Goal: Navigation & Orientation: Find specific page/section

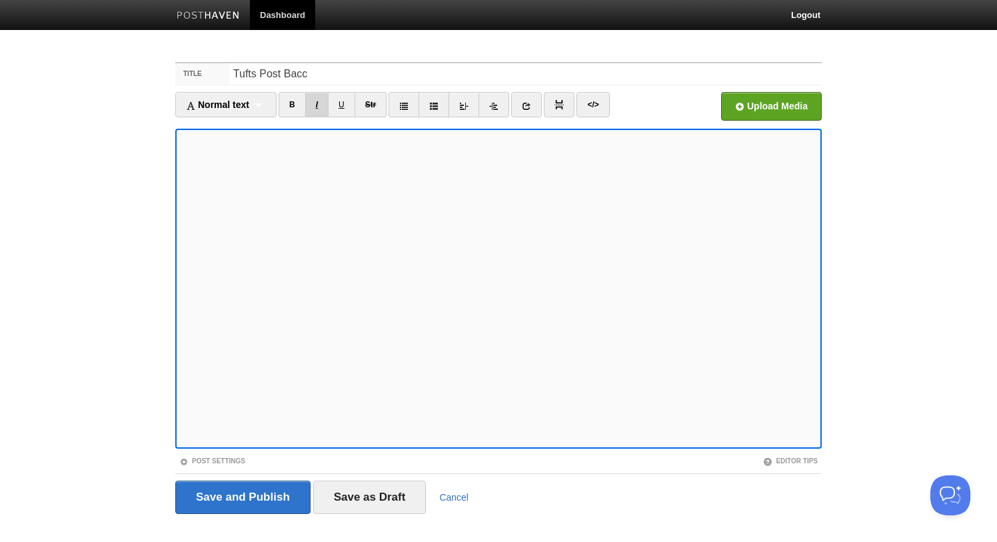
click at [321, 105] on link "I" at bounding box center [316, 104] width 23 height 25
click at [317, 108] on link "I" at bounding box center [316, 104] width 23 height 25
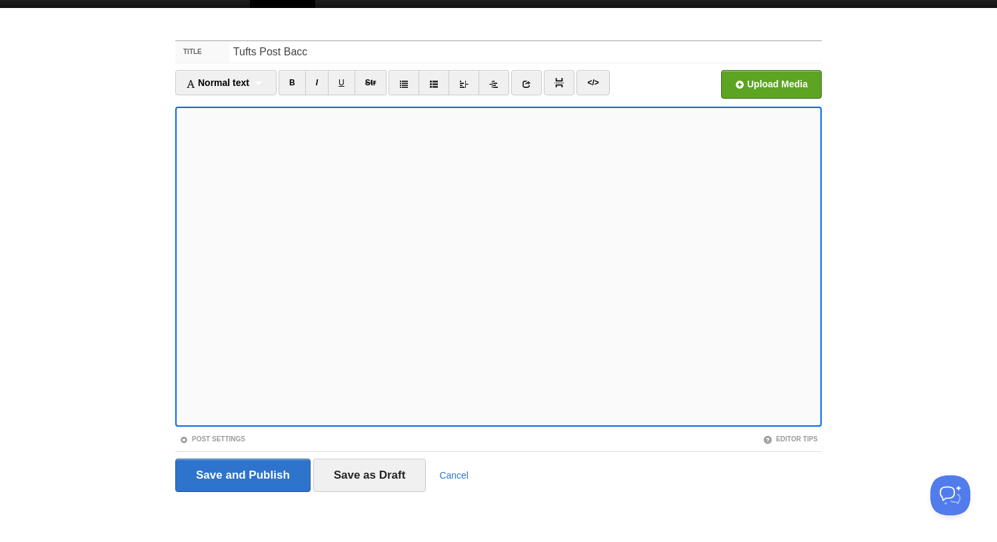
scroll to position [21, 0]
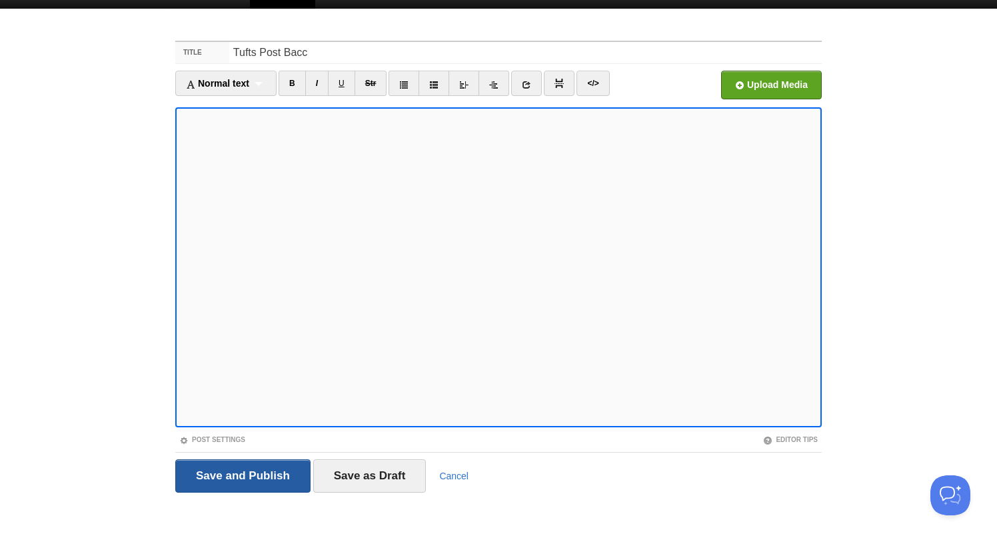
click at [192, 472] on input "Save and Publish" at bounding box center [242, 475] width 135 height 33
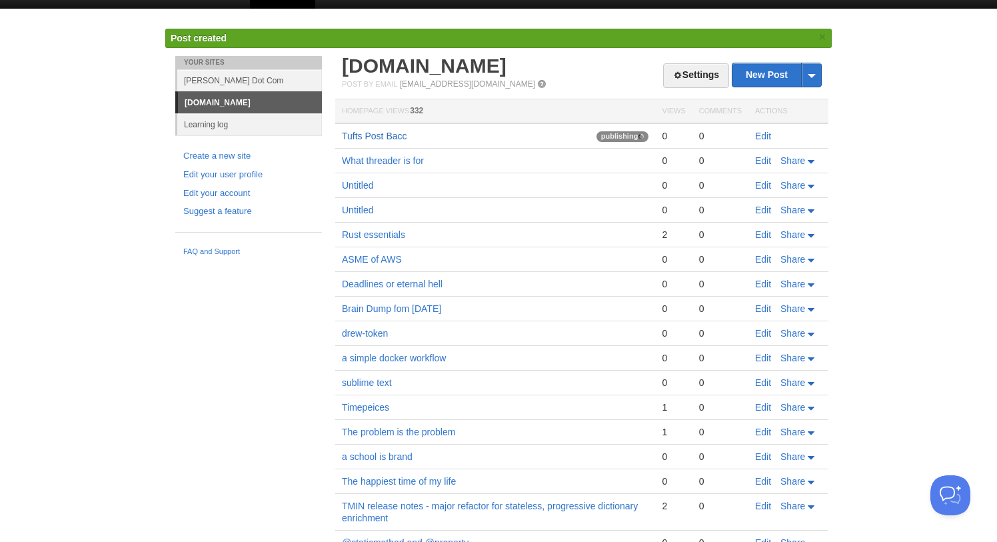
click at [383, 135] on link "Tufts Post Bacc" at bounding box center [374, 136] width 65 height 11
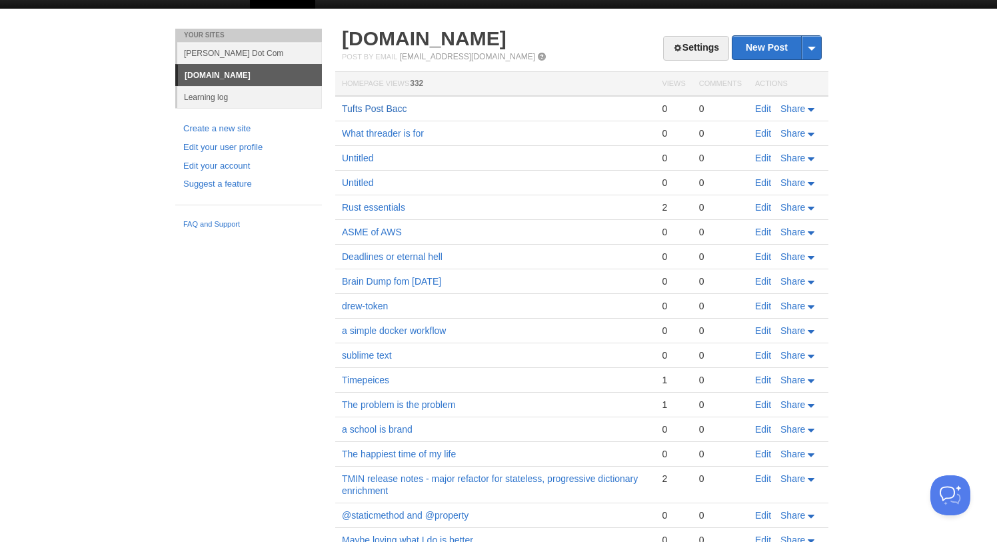
click at [384, 105] on link "Tufts Post Bacc" at bounding box center [374, 108] width 65 height 11
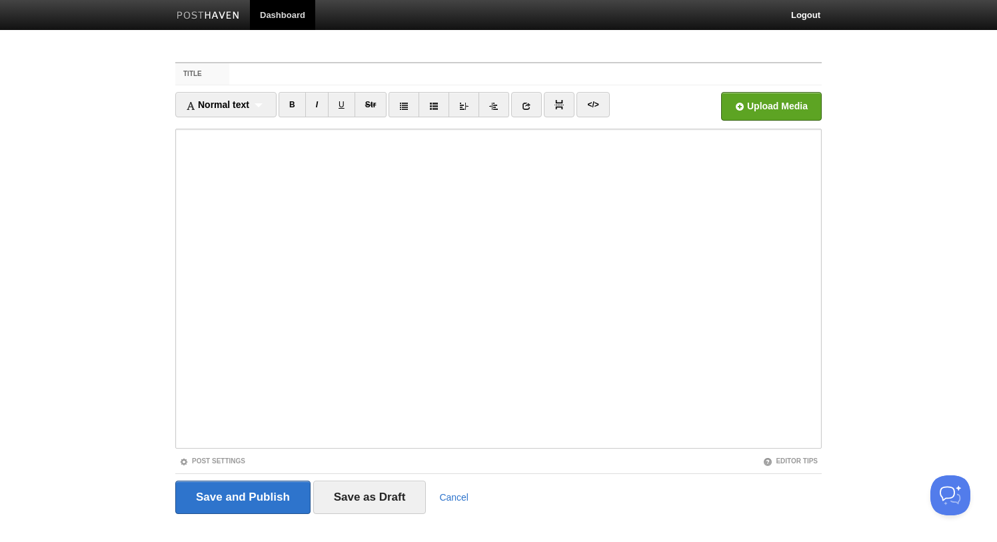
click at [456, 503] on div "Save and Publish Save as Draft Cancel" at bounding box center [498, 497] width 647 height 33
click at [445, 489] on div "Save and Publish Save as Draft Cancel" at bounding box center [498, 497] width 647 height 33
click at [448, 496] on link "Cancel" at bounding box center [453, 497] width 29 height 11
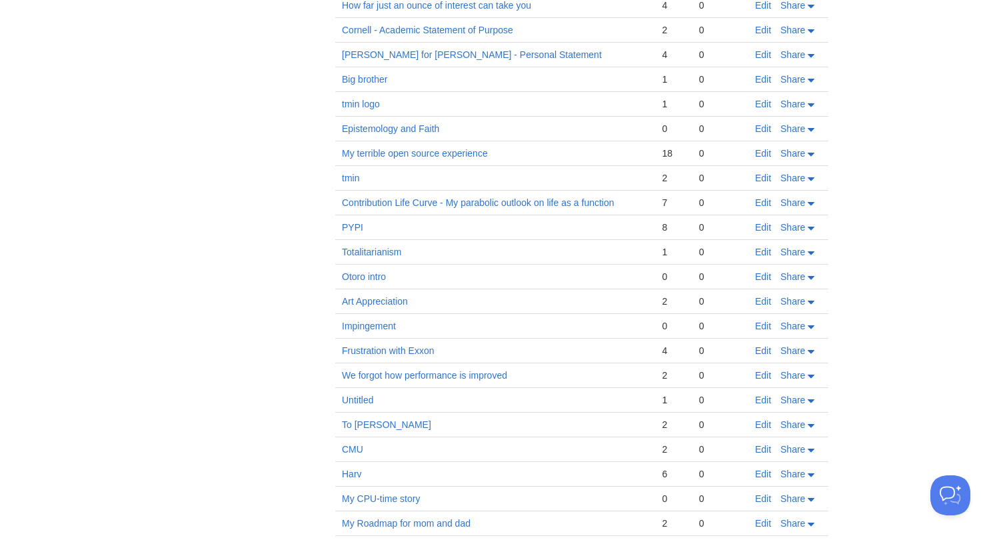
scroll to position [582, 0]
click at [359, 473] on link "Harv" at bounding box center [352, 472] width 20 height 11
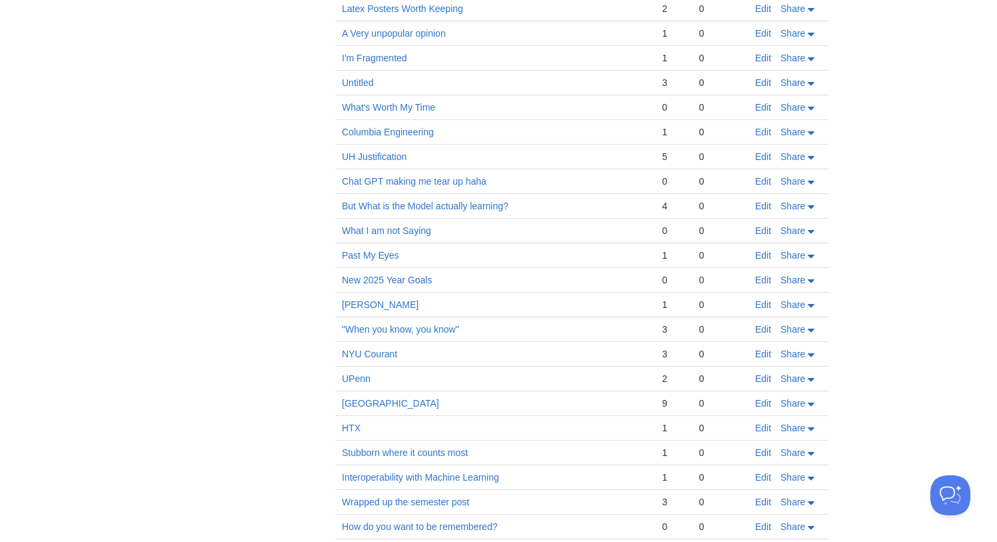
scroll to position [2432, 0]
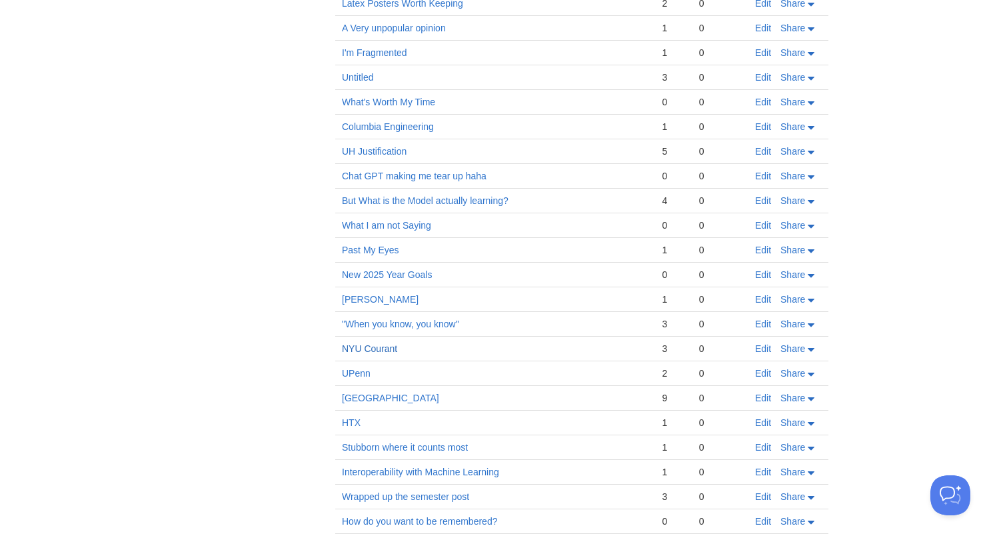
click at [380, 348] on link "NYU Courant" at bounding box center [369, 348] width 55 height 11
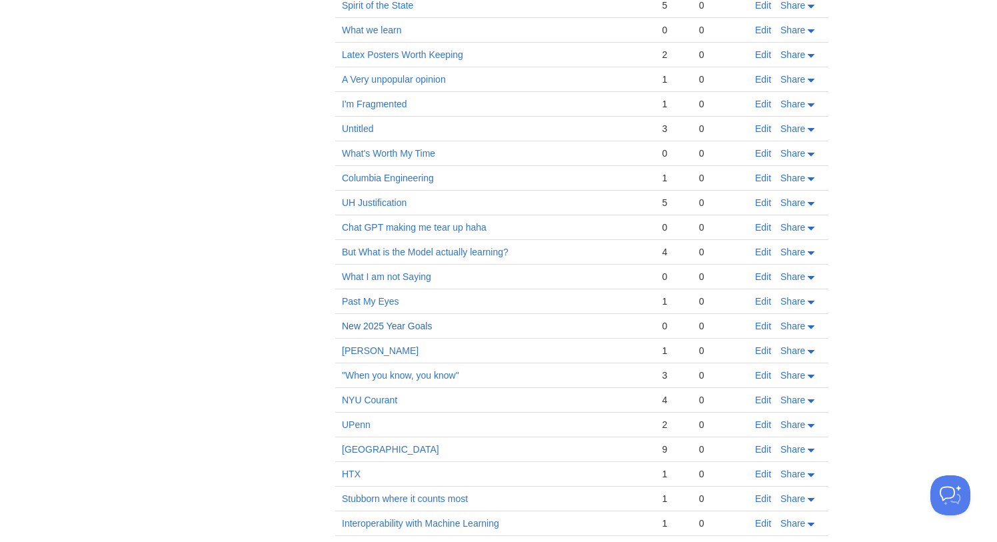
scroll to position [2421, 0]
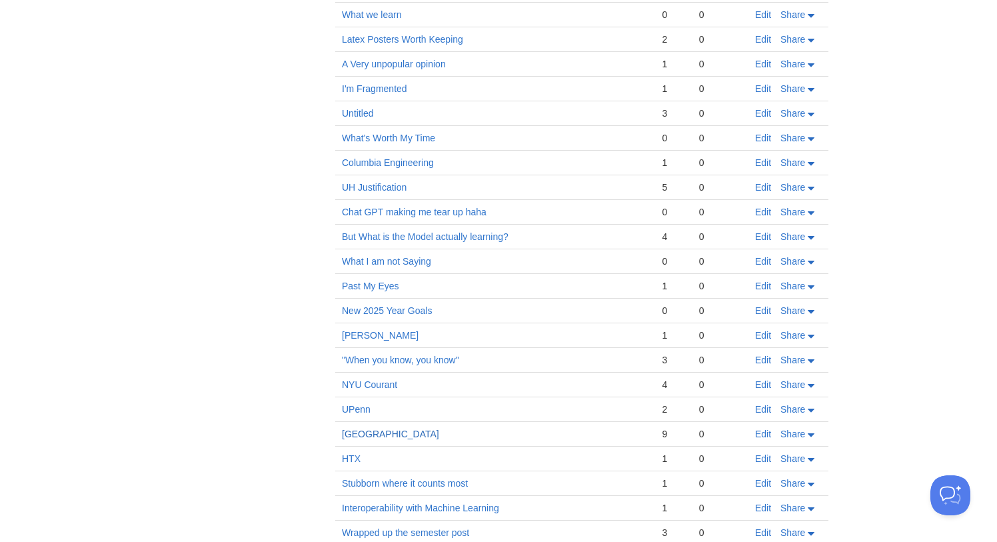
click at [355, 436] on link "[GEOGRAPHIC_DATA]" at bounding box center [390, 434] width 97 height 11
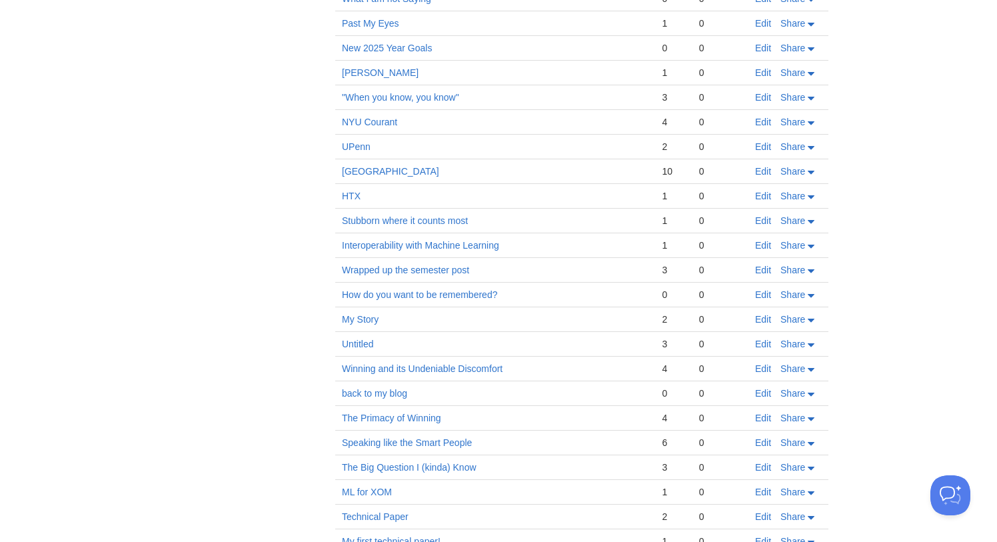
scroll to position [2685, 0]
click at [388, 369] on link "Winning and its Undeniable Discomfort" at bounding box center [422, 367] width 161 height 11
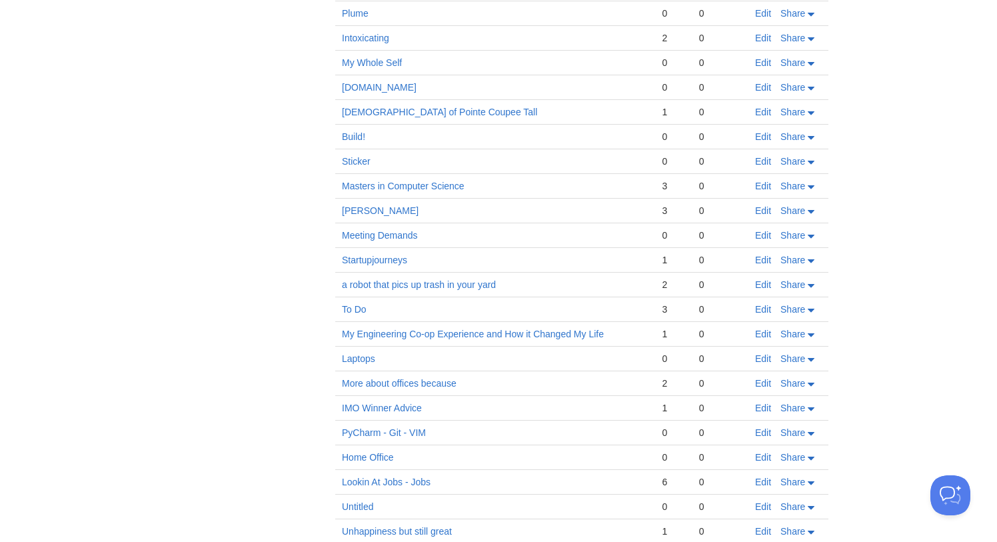
scroll to position [3477, 0]
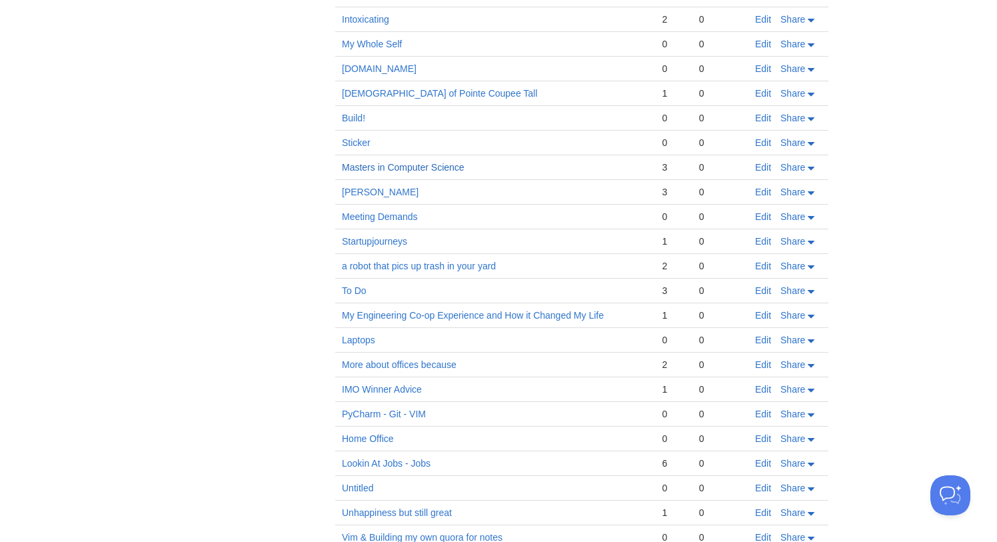
click at [418, 166] on link "Masters in Computer Science" at bounding box center [403, 167] width 123 height 11
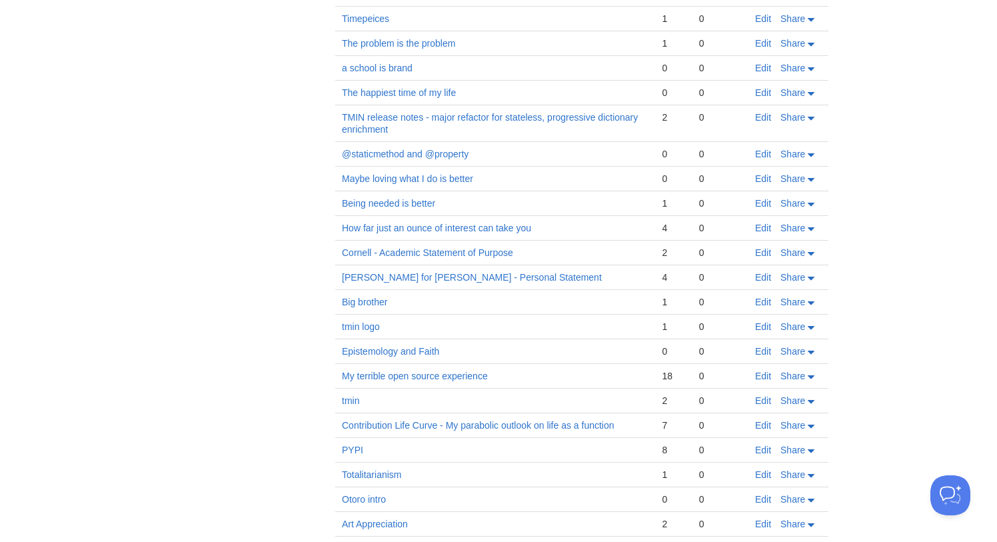
scroll to position [395, 0]
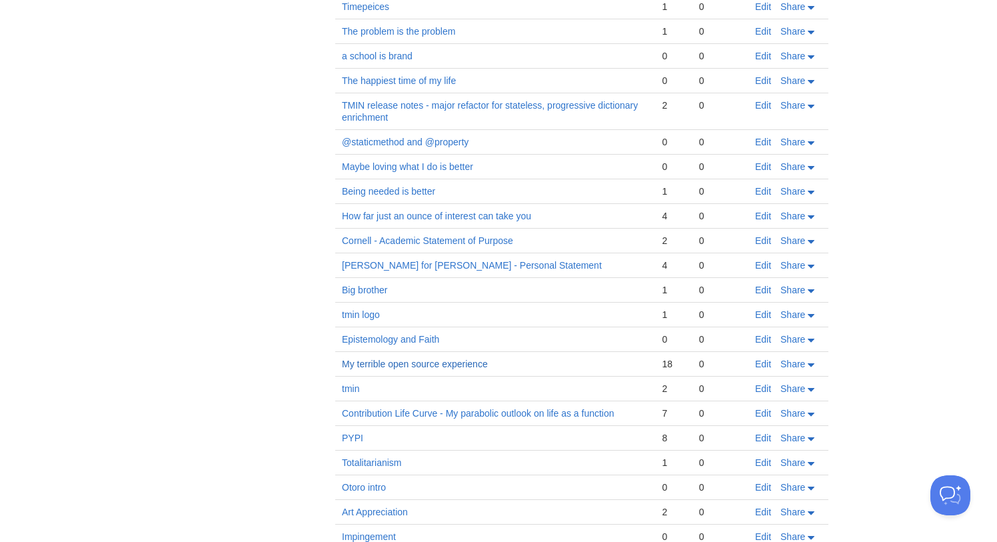
click at [403, 367] on link "My terrible open source experience" at bounding box center [415, 364] width 146 height 11
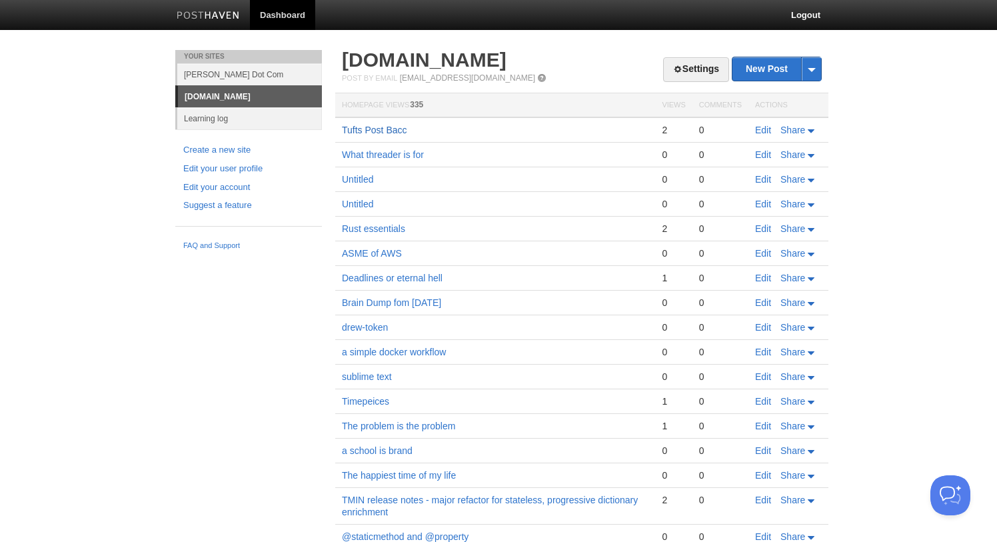
click at [381, 129] on link "Tufts Post Bacc" at bounding box center [374, 130] width 65 height 11
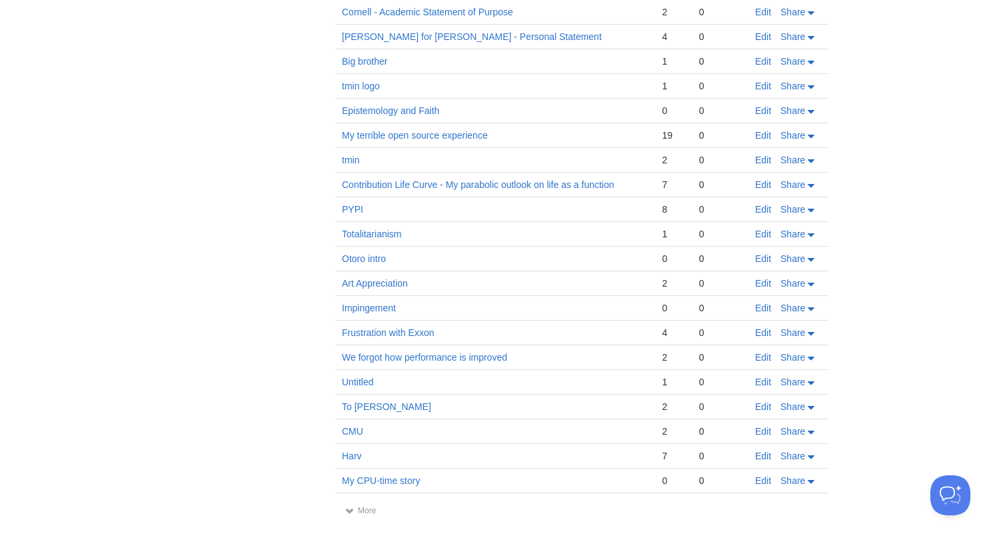
scroll to position [623, 0]
click at [367, 509] on link "More" at bounding box center [360, 510] width 31 height 9
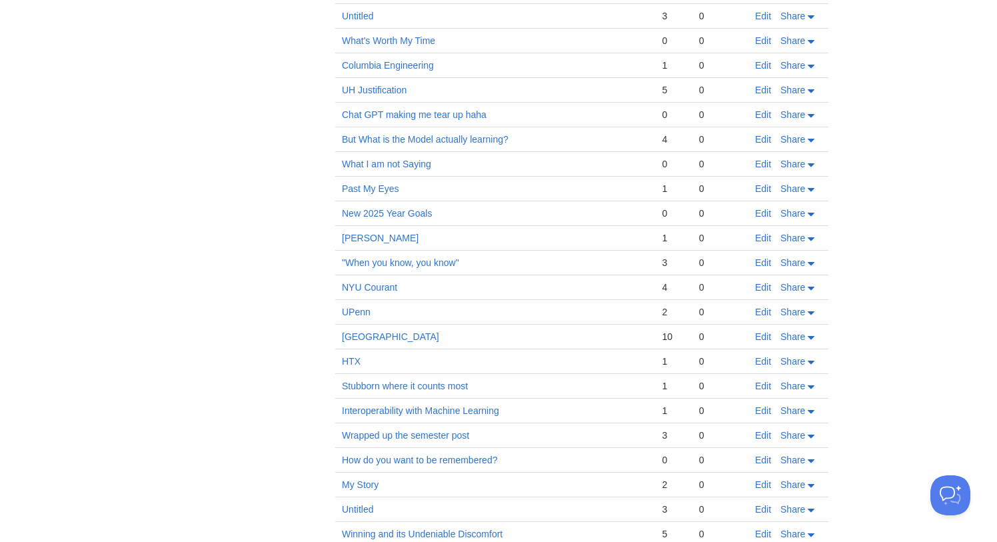
scroll to position [2535, 0]
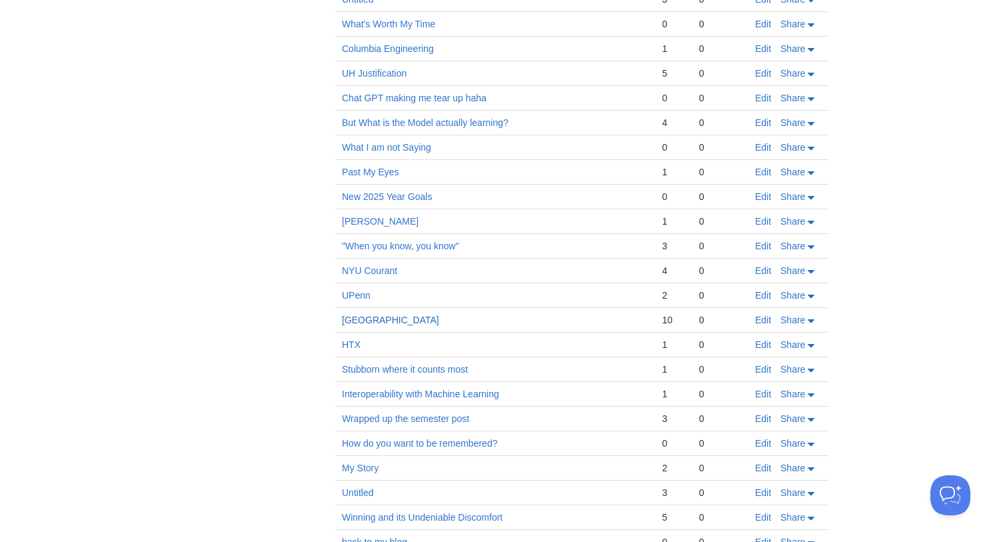
click at [375, 323] on link "[GEOGRAPHIC_DATA]" at bounding box center [390, 320] width 97 height 11
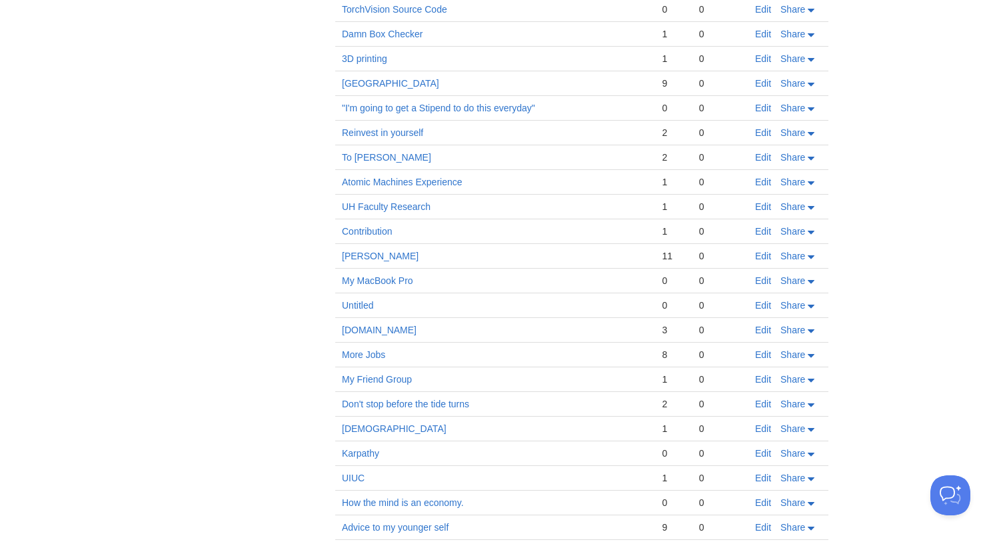
scroll to position [1608, 0]
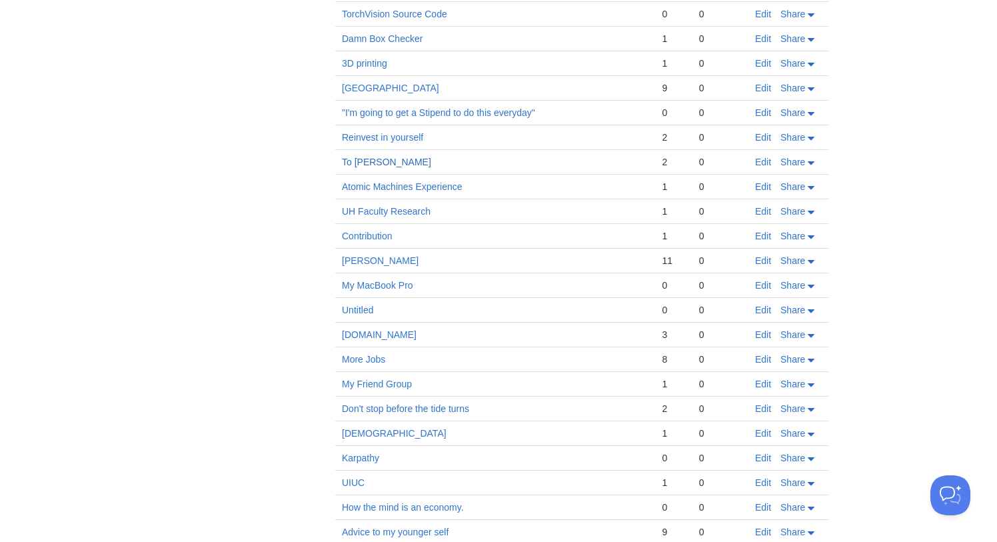
click at [373, 163] on link "To [PERSON_NAME]" at bounding box center [386, 162] width 89 height 11
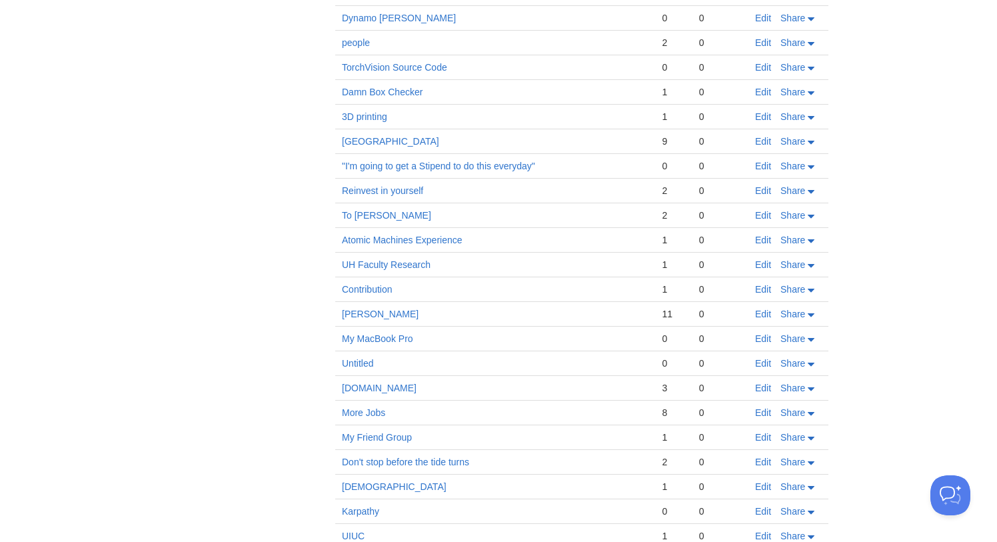
scroll to position [1541, 0]
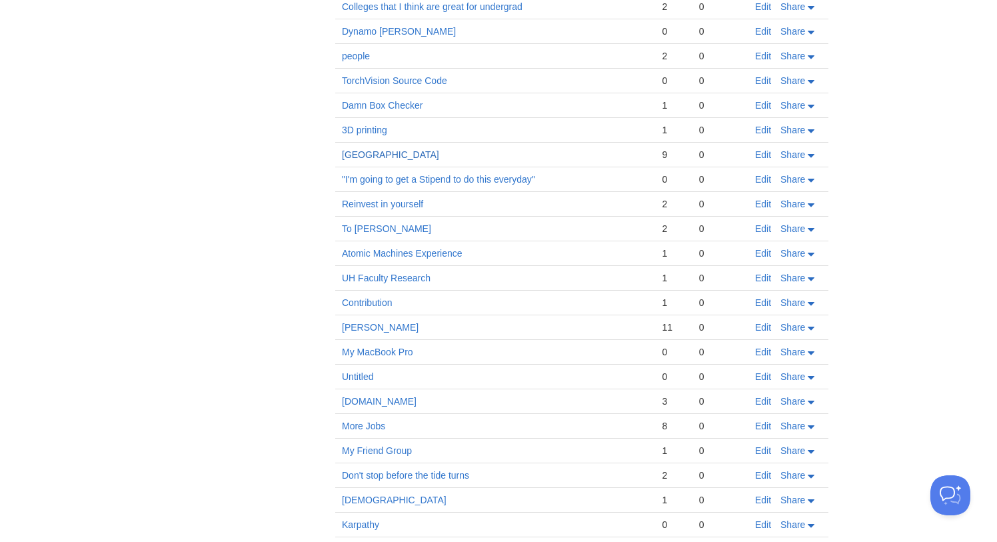
click at [390, 156] on link "[GEOGRAPHIC_DATA]" at bounding box center [390, 154] width 97 height 11
